Goal: Information Seeking & Learning: Learn about a topic

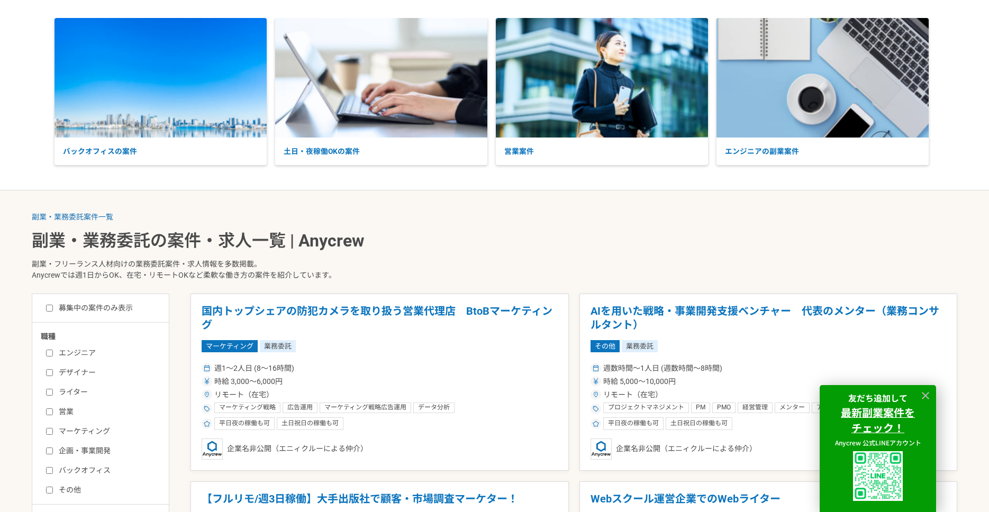
scroll to position [50, 0]
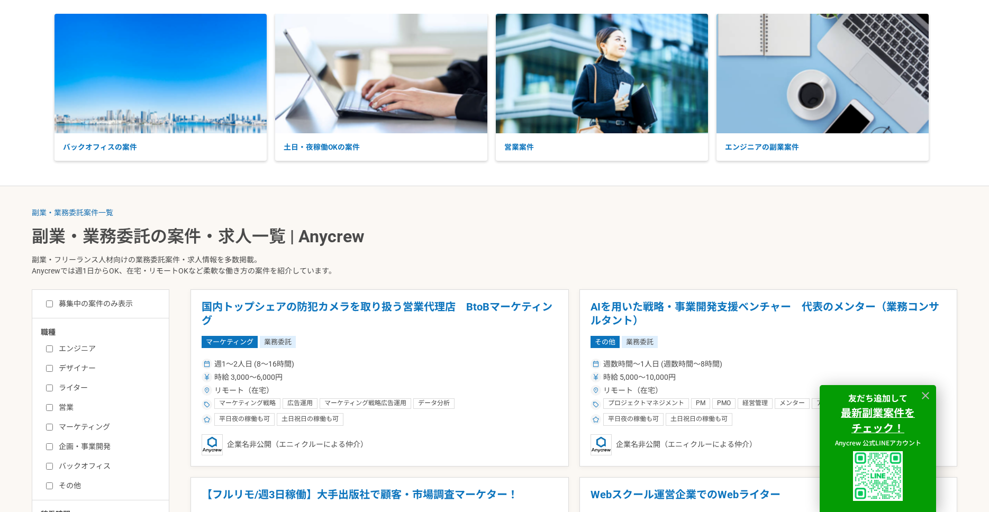
click at [53, 369] on label "デザイナー" at bounding box center [107, 368] width 122 height 11
click at [53, 369] on input "デザイナー" at bounding box center [49, 368] width 7 height 7
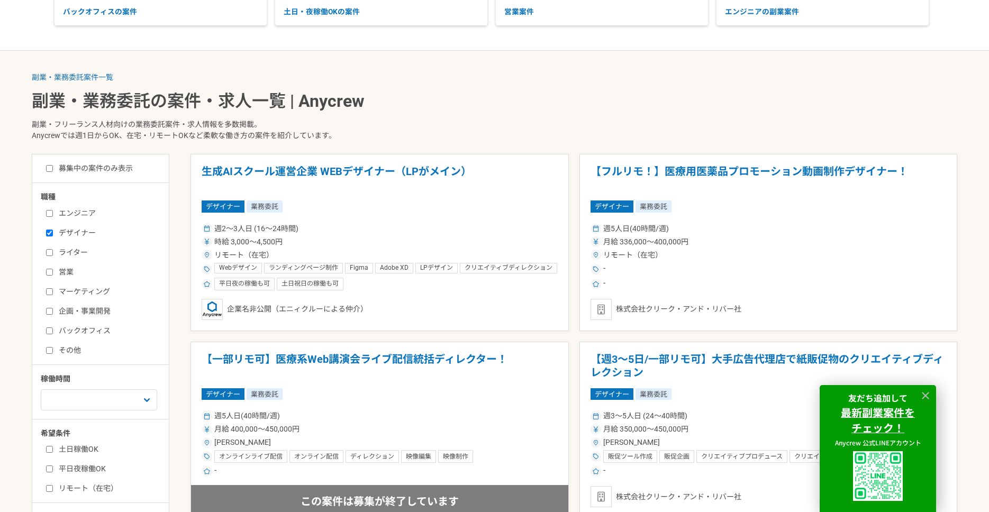
scroll to position [214, 0]
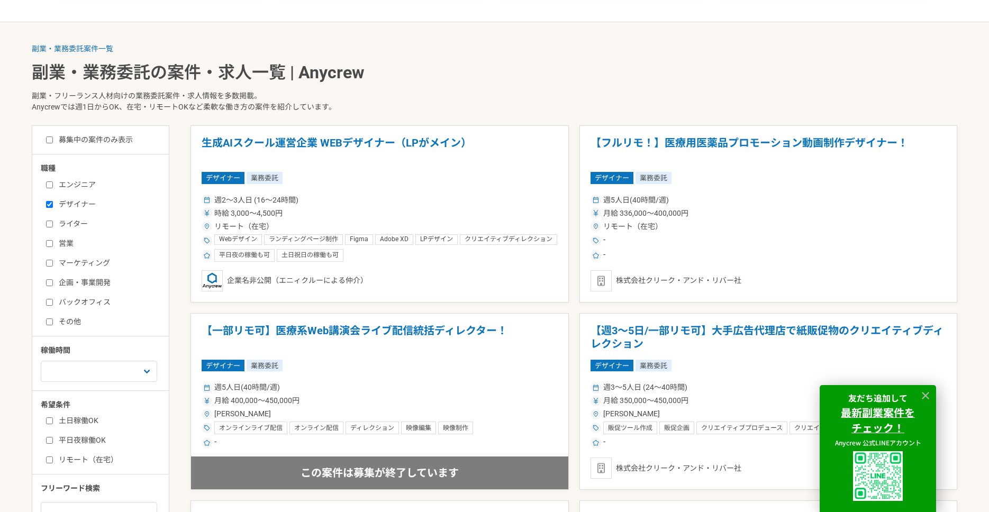
click at [49, 204] on input "デザイナー" at bounding box center [49, 204] width 7 height 7
checkbox input "false"
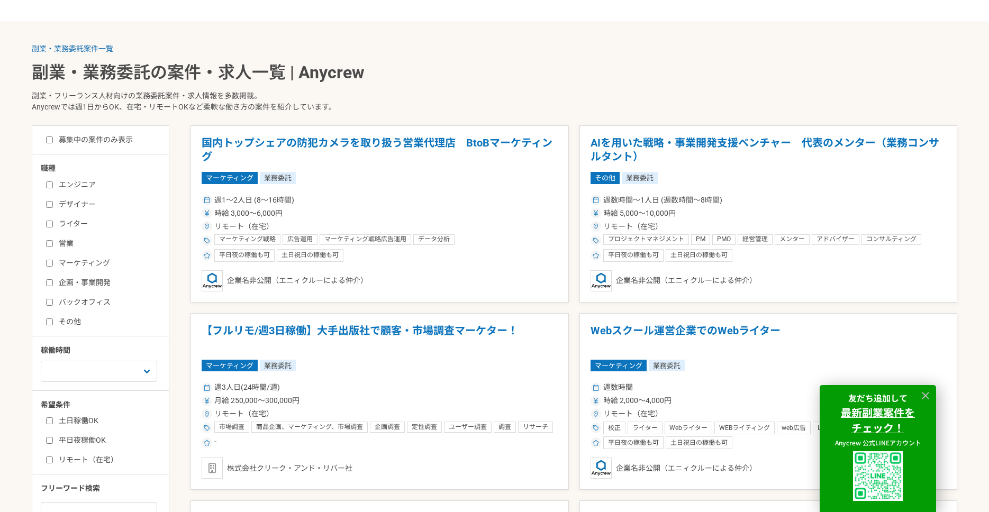
click at [49, 264] on input "マーケティング" at bounding box center [49, 263] width 7 height 7
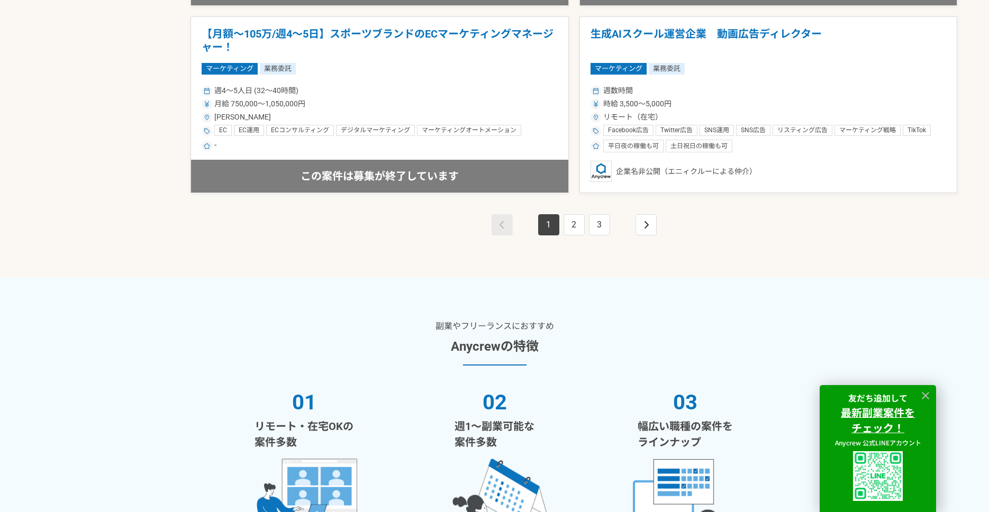
scroll to position [1941, 0]
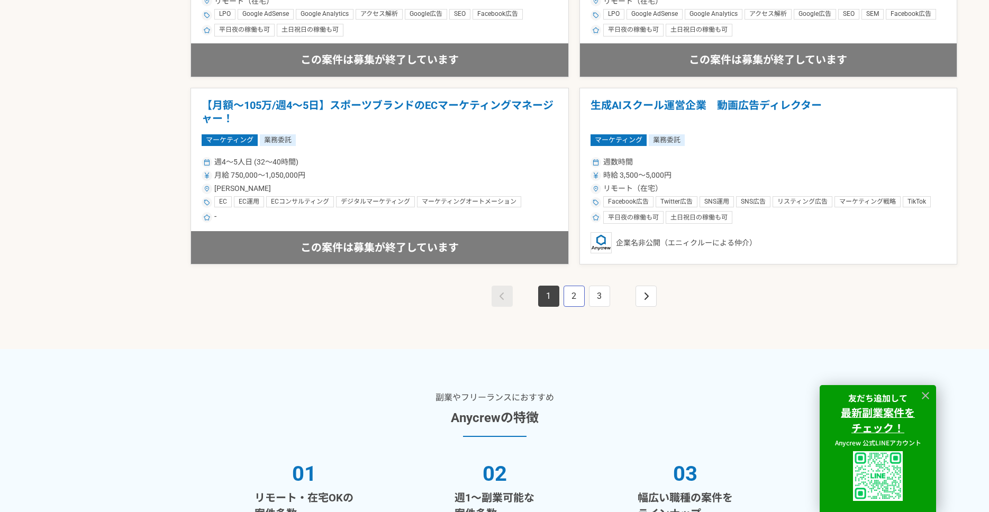
click at [564, 296] on link "2" at bounding box center [574, 296] width 21 height 21
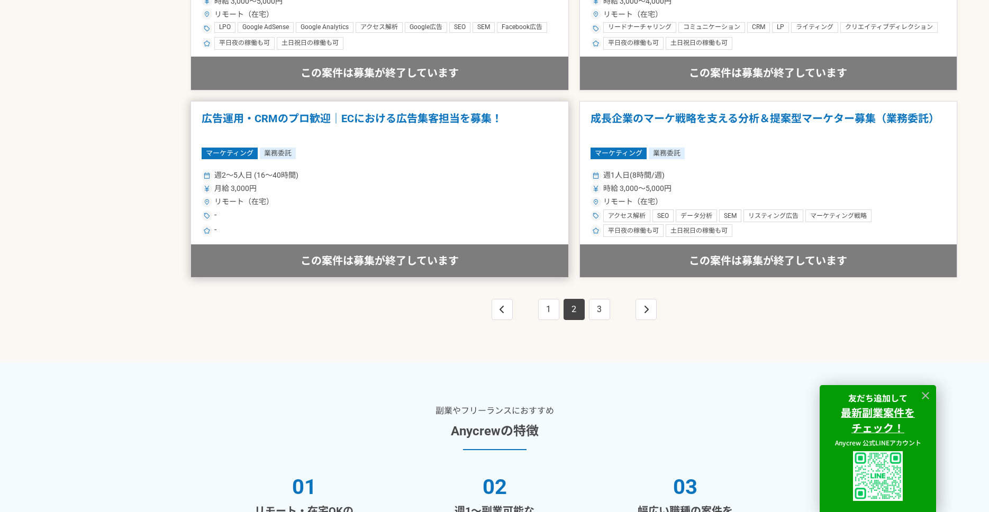
scroll to position [1943, 0]
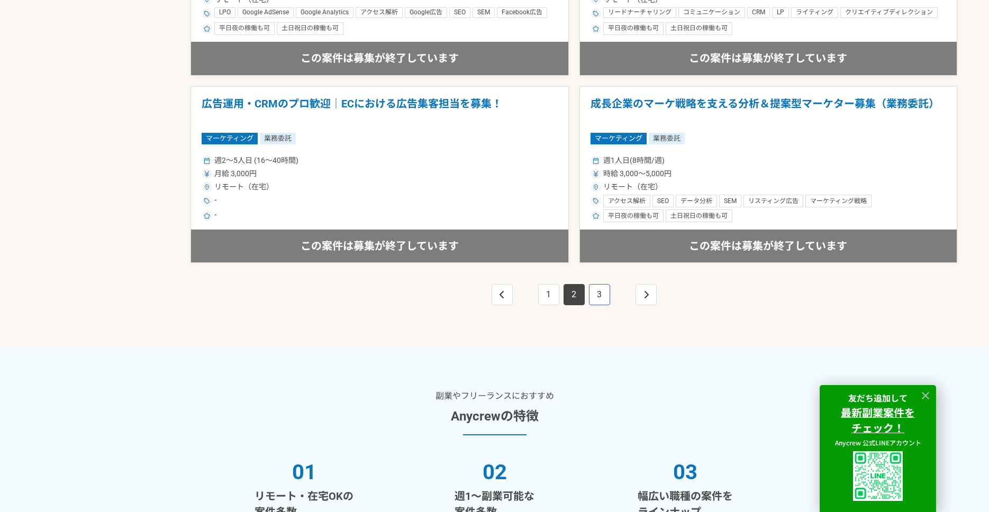
click at [604, 293] on link "3" at bounding box center [599, 294] width 21 height 21
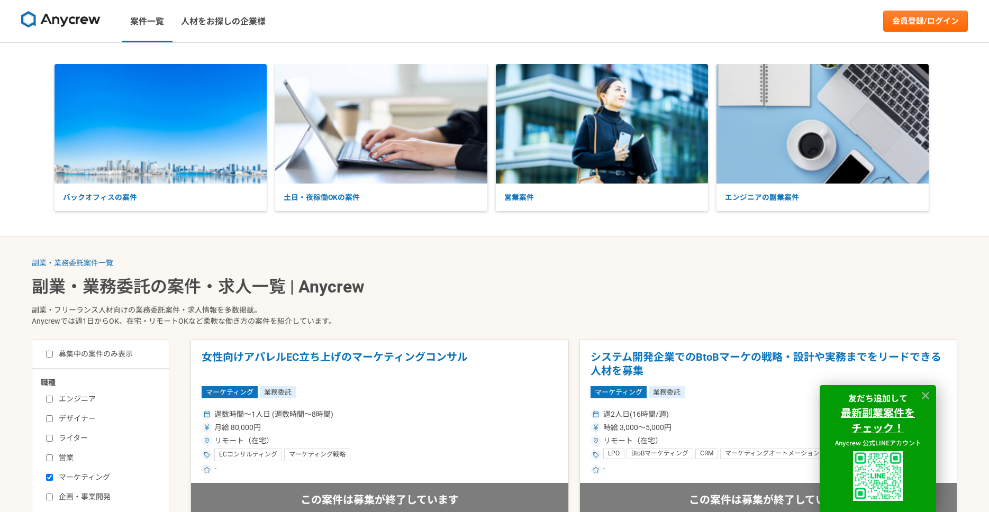
click at [50, 478] on input "マーケティング" at bounding box center [49, 477] width 7 height 7
checkbox input "false"
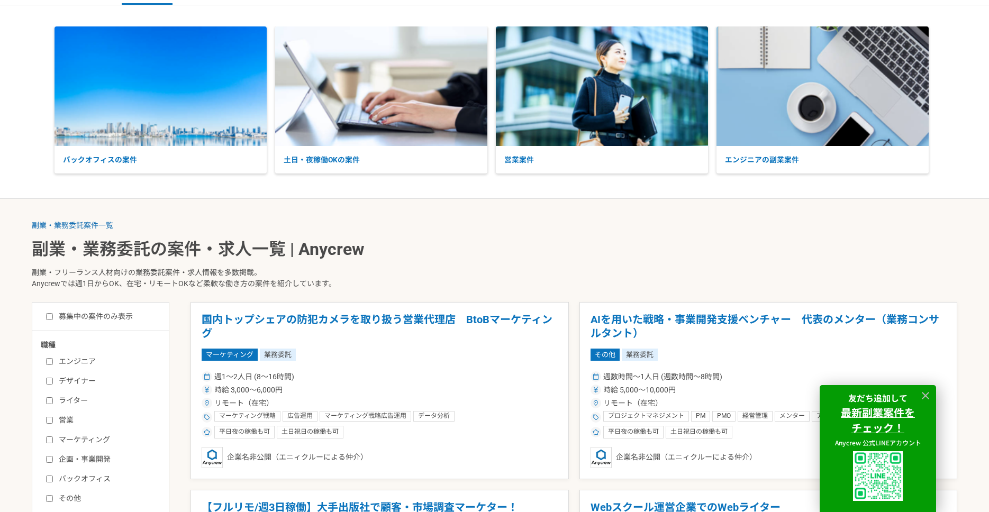
scroll to position [69, 0]
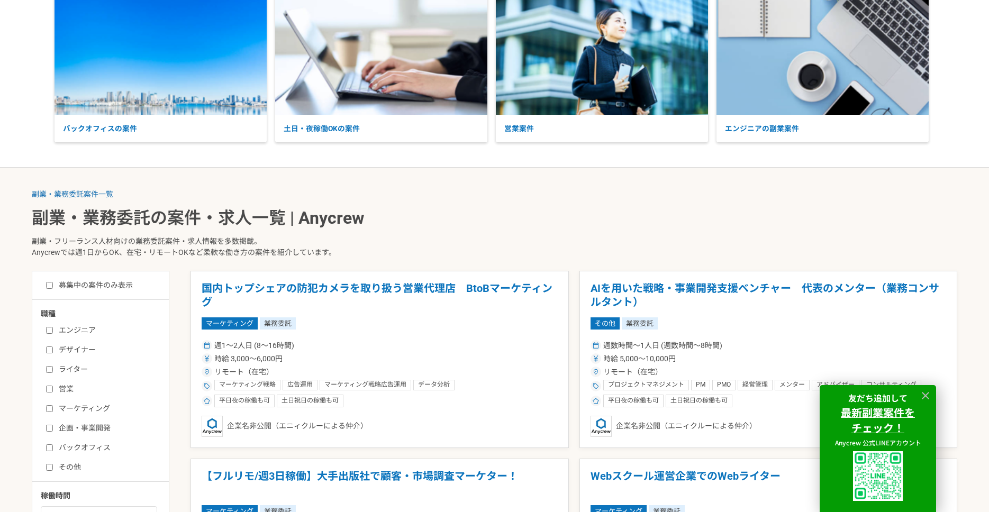
click at [54, 333] on label "エンジニア" at bounding box center [107, 330] width 122 height 11
click at [53, 333] on input "エンジニア" at bounding box center [49, 330] width 7 height 7
checkbox input "true"
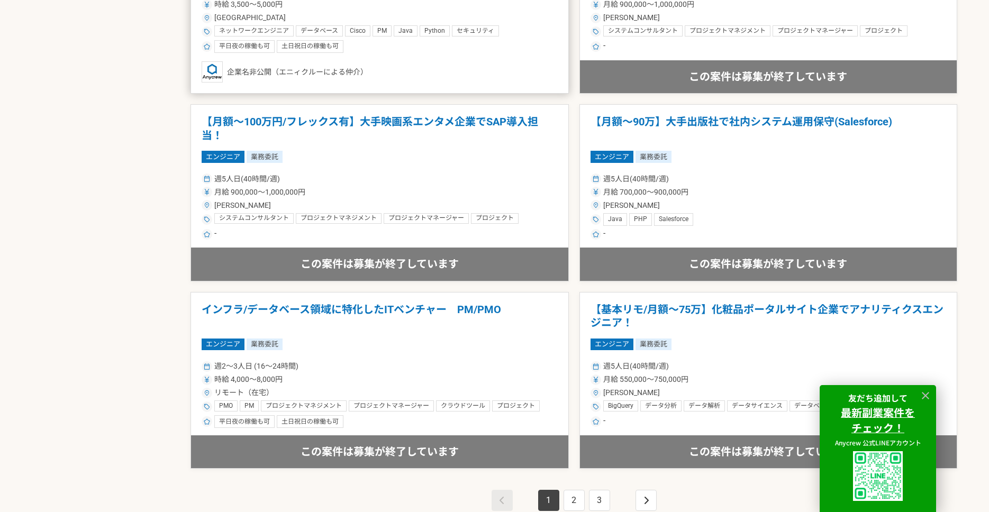
scroll to position [1737, 0]
